Goal: Information Seeking & Learning: Learn about a topic

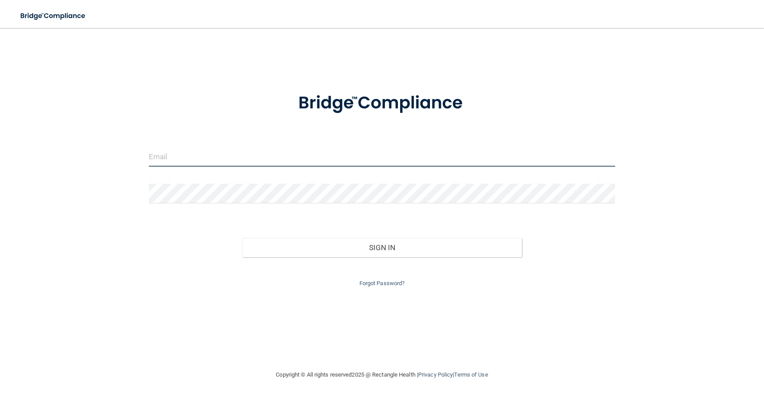
type input "[PERSON_NAME][EMAIL_ADDRESS][PERSON_NAME][DOMAIN_NAME]"
click at [197, 161] on input "[PERSON_NAME][EMAIL_ADDRESS][PERSON_NAME][DOMAIN_NAME]" at bounding box center [382, 157] width 467 height 20
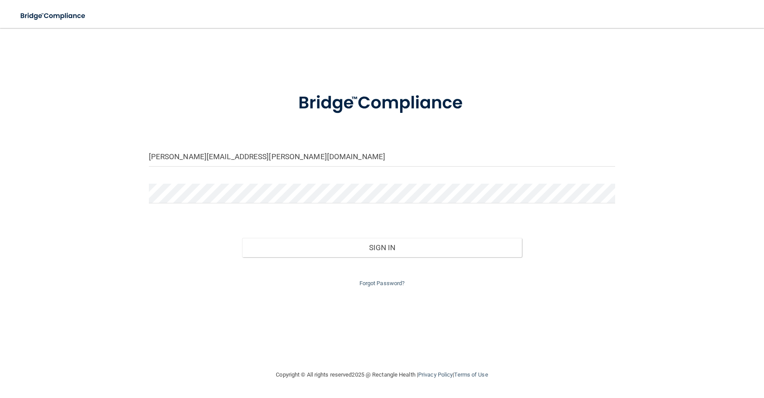
click at [112, 185] on div "[PERSON_NAME][EMAIL_ADDRESS][PERSON_NAME][DOMAIN_NAME] Invalid email/password. …" at bounding box center [382, 199] width 729 height 324
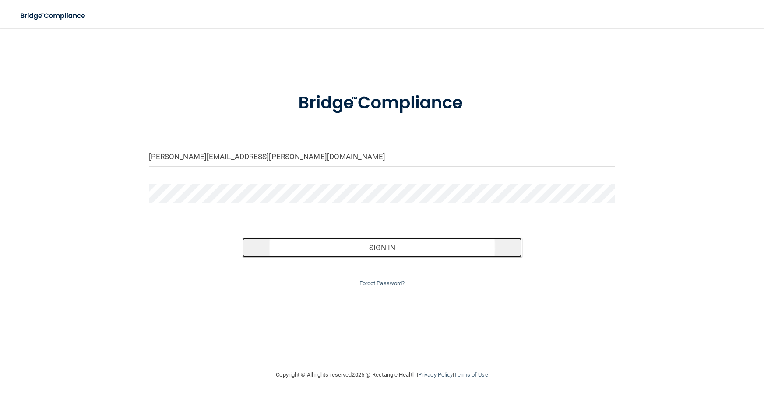
click at [383, 247] on button "Sign In" at bounding box center [382, 247] width 280 height 19
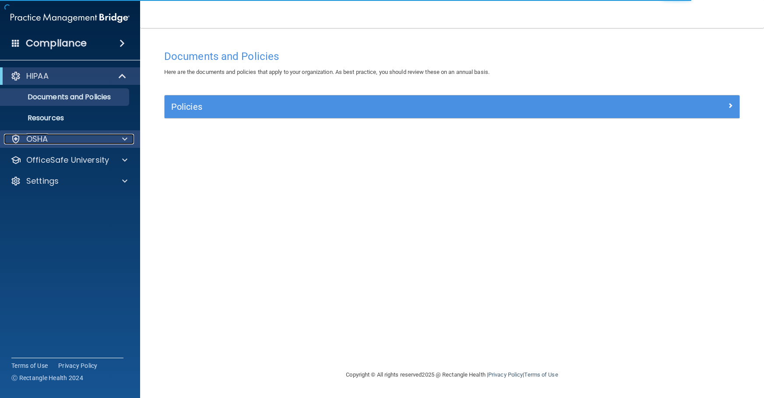
click at [124, 136] on span at bounding box center [124, 139] width 5 height 11
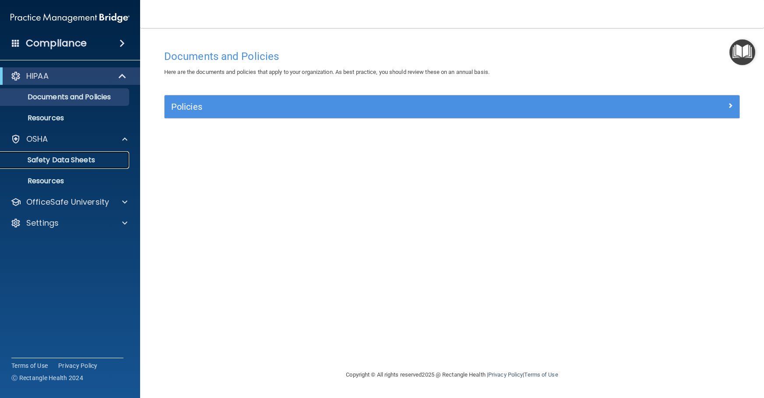
click at [58, 160] on p "Safety Data Sheets" at bounding box center [66, 160] width 120 height 9
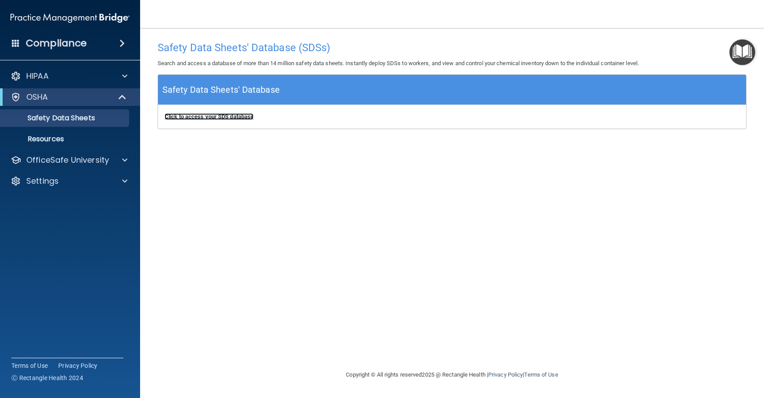
click at [203, 116] on b "Click to access your SDS database" at bounding box center [209, 116] width 89 height 7
click at [79, 166] on div "OfficeSafe University" at bounding box center [70, 161] width 141 height 18
click at [123, 162] on span at bounding box center [124, 160] width 5 height 11
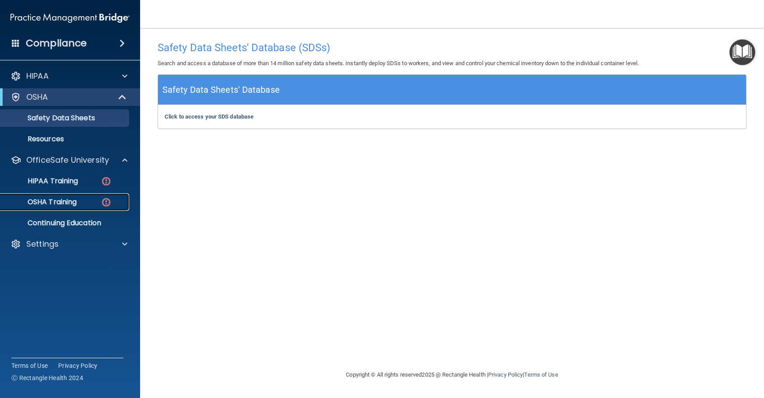
click at [47, 200] on p "OSHA Training" at bounding box center [41, 202] width 71 height 9
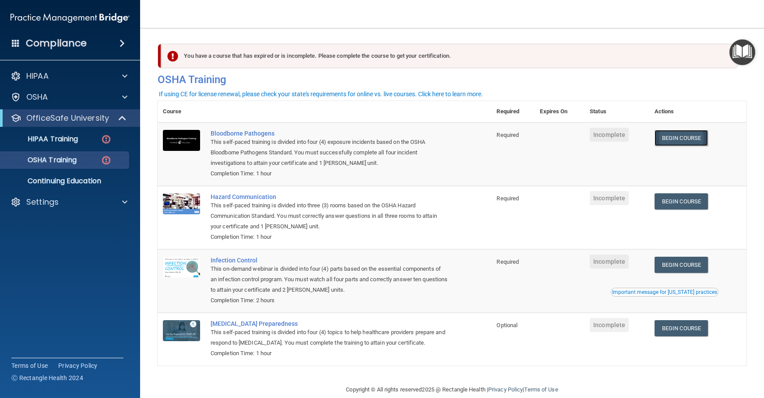
click at [677, 137] on link "Begin Course" at bounding box center [681, 138] width 53 height 16
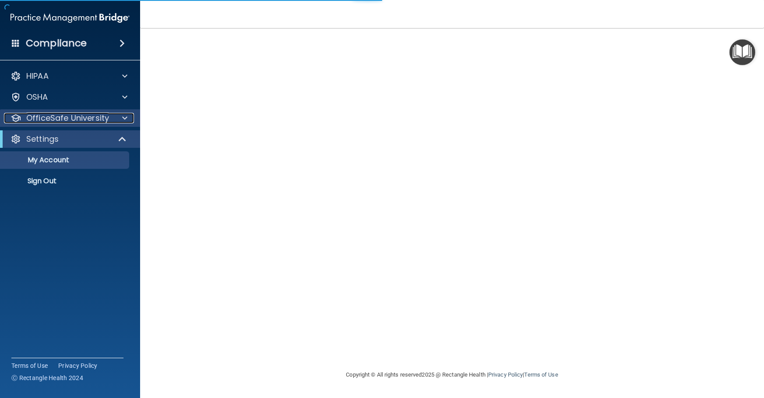
click at [119, 116] on div at bounding box center [124, 118] width 22 height 11
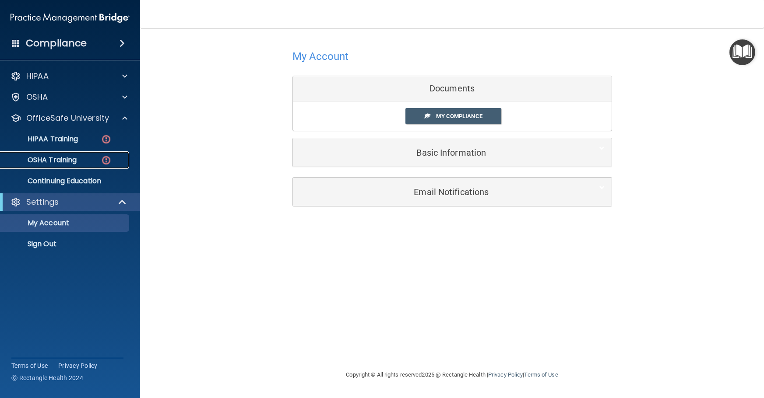
click at [55, 159] on p "OSHA Training" at bounding box center [41, 160] width 71 height 9
